Goal: Information Seeking & Learning: Learn about a topic

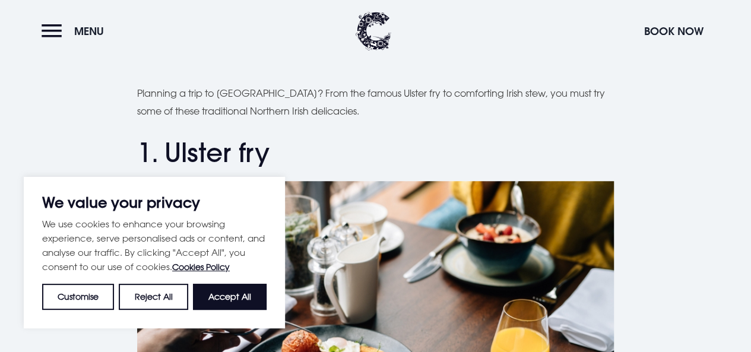
scroll to position [356, 0]
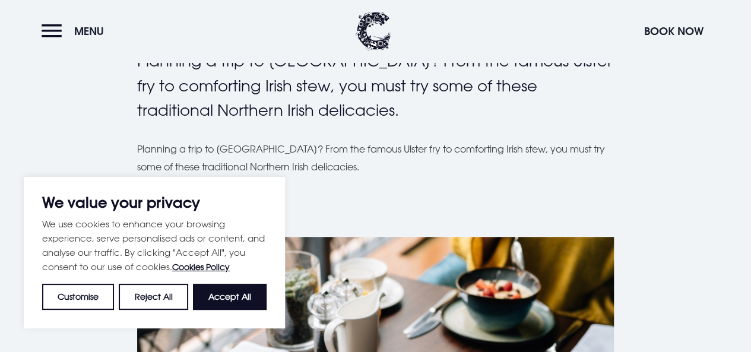
click at [230, 286] on button "Accept All" at bounding box center [230, 297] width 74 height 26
checkbox input "true"
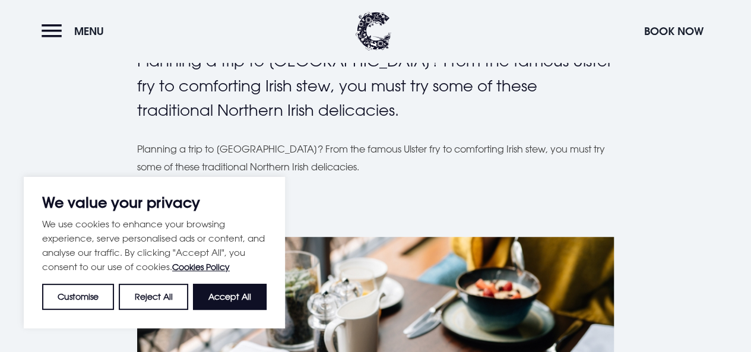
checkbox input "true"
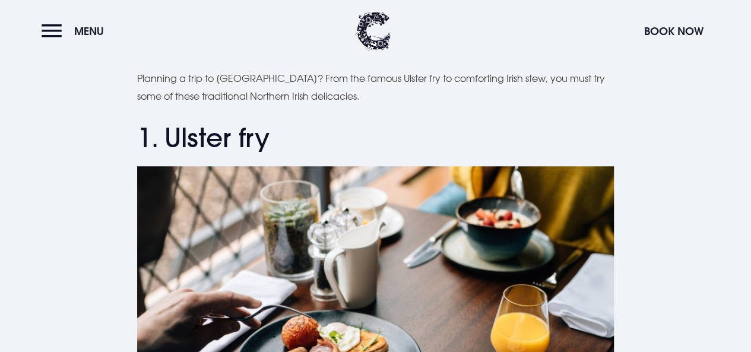
scroll to position [416, 0]
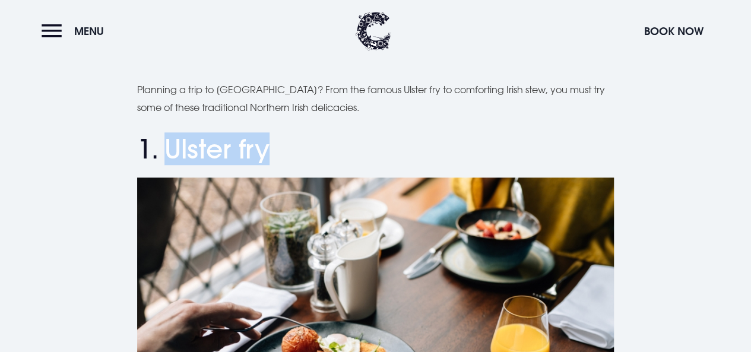
drag, startPoint x: 167, startPoint y: 103, endPoint x: 270, endPoint y: 107, distance: 102.8
click at [270, 134] on h2 "1. Ulster fry" at bounding box center [375, 149] width 477 height 31
copy h2 "Ulster fry"
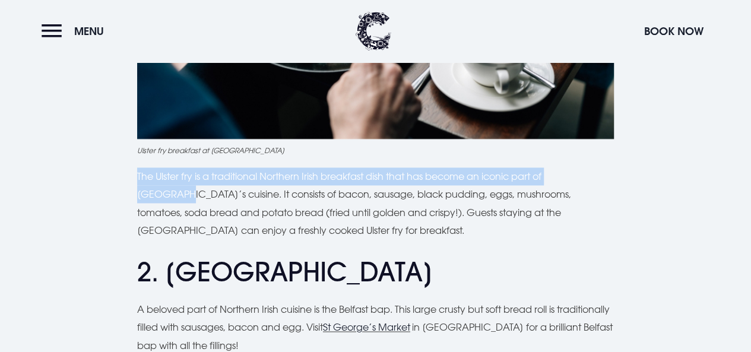
drag, startPoint x: 153, startPoint y: 130, endPoint x: 93, endPoint y: 141, distance: 60.9
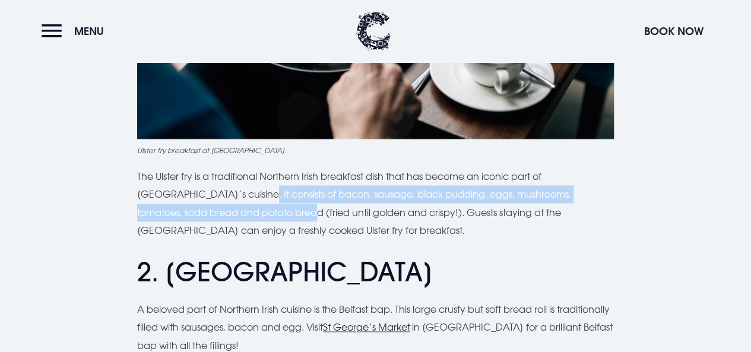
drag, startPoint x: 213, startPoint y: 147, endPoint x: 249, endPoint y: 166, distance: 41.7
click at [249, 167] on p "The Ulster fry is a traditional Northern Irish breakfast dish that has become a…" at bounding box center [375, 203] width 477 height 72
copy p "It consists of bacon, sausage, black pudding, eggs, mushrooms, tomatoes, soda b…"
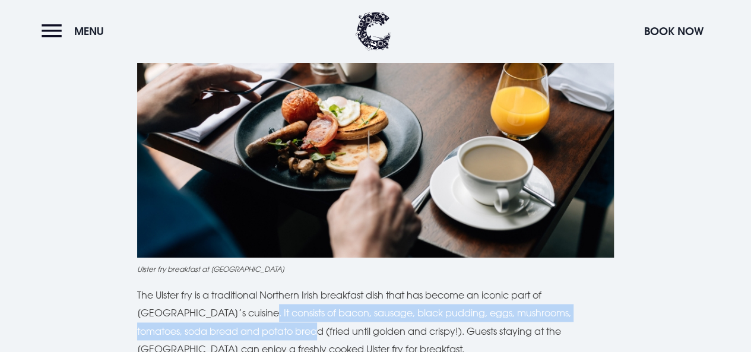
scroll to position [713, 0]
